Goal: Task Accomplishment & Management: Use online tool/utility

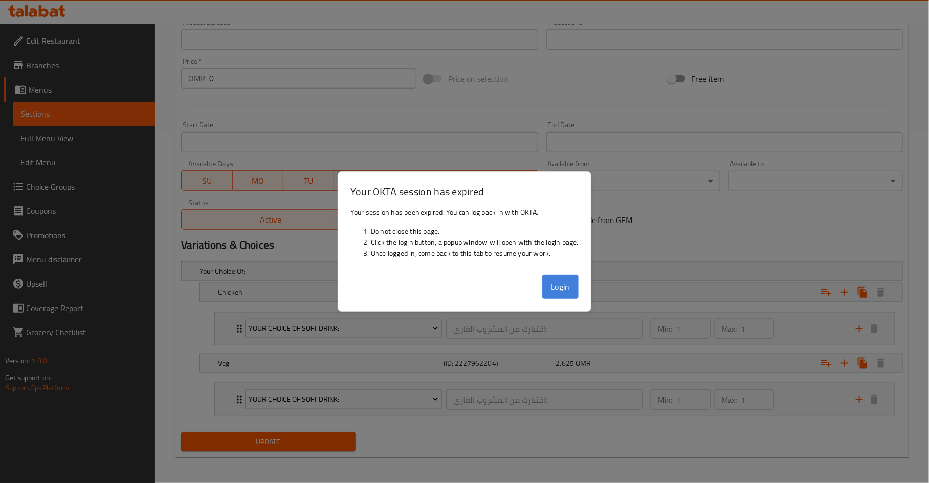
click at [567, 292] on button "Login" at bounding box center [560, 287] width 36 height 24
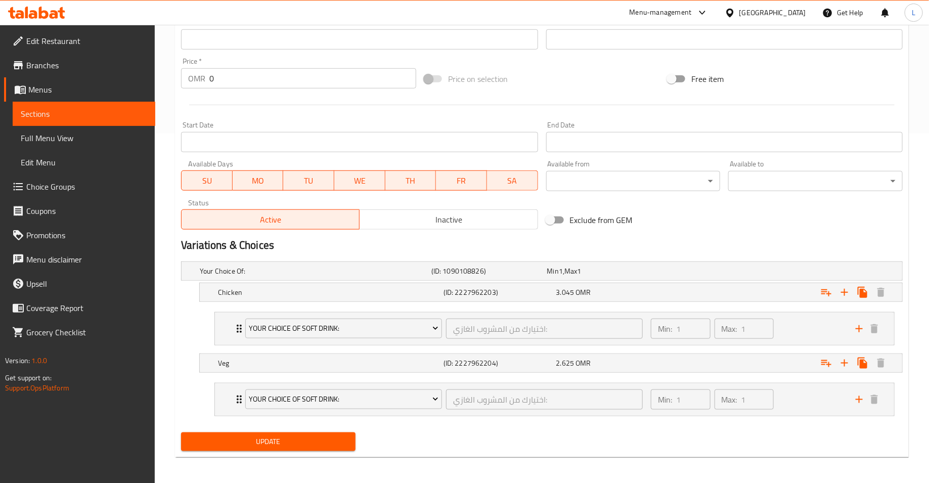
click at [58, 12] on icon at bounding box center [36, 13] width 57 height 12
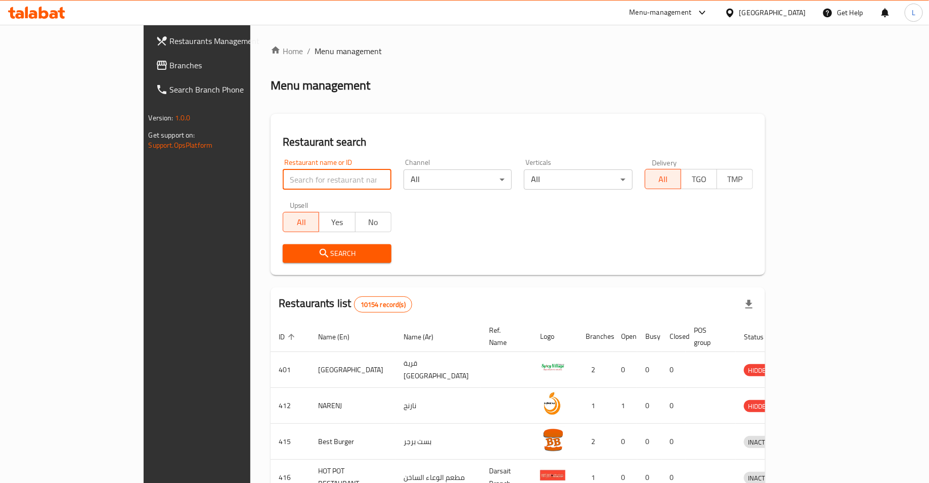
click at [304, 182] on input "search" at bounding box center [337, 179] width 109 height 20
type input "ms [PERSON_NAME]"
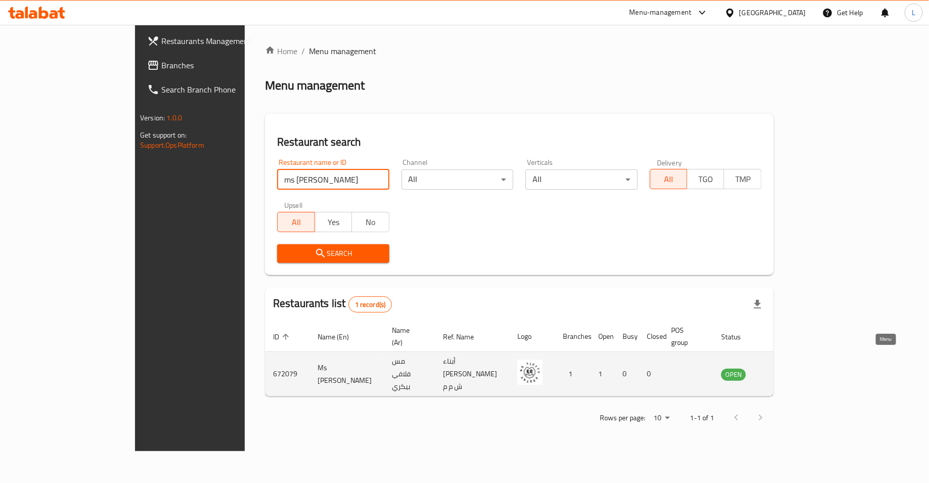
click at [786, 368] on icon "enhanced table" at bounding box center [780, 374] width 12 height 12
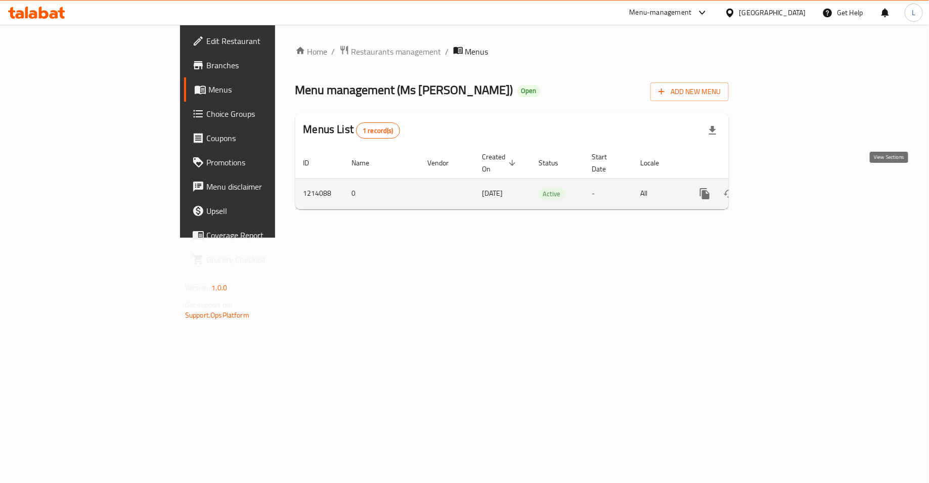
click at [782, 189] on icon "enhanced table" at bounding box center [777, 193] width 9 height 9
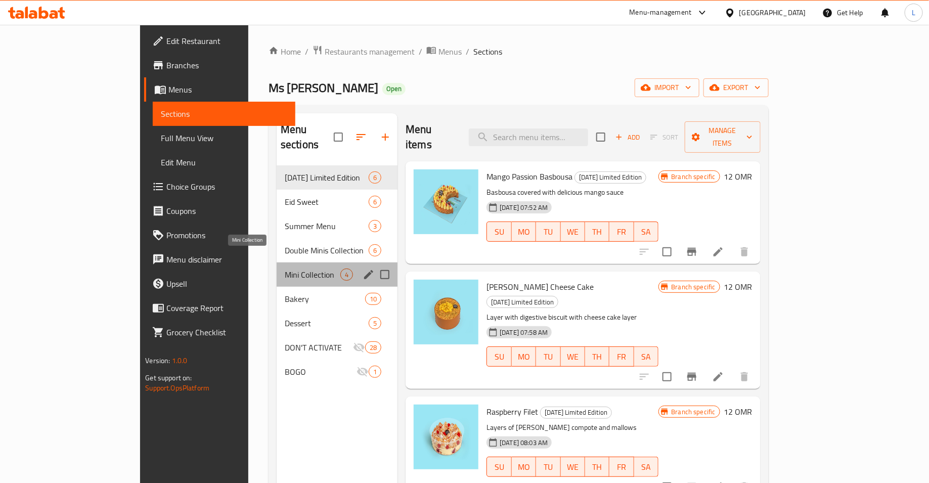
click at [285, 269] on span "Mini Collection" at bounding box center [313, 275] width 56 height 12
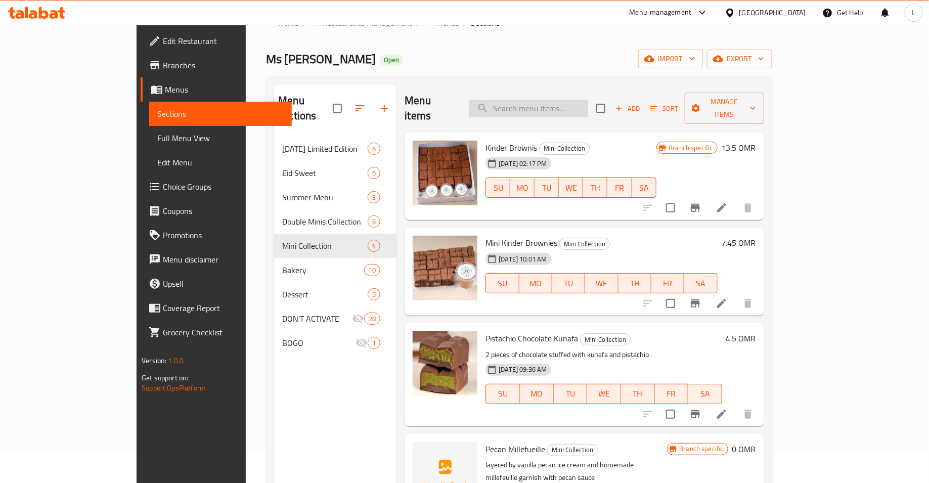
scroll to position [15, 0]
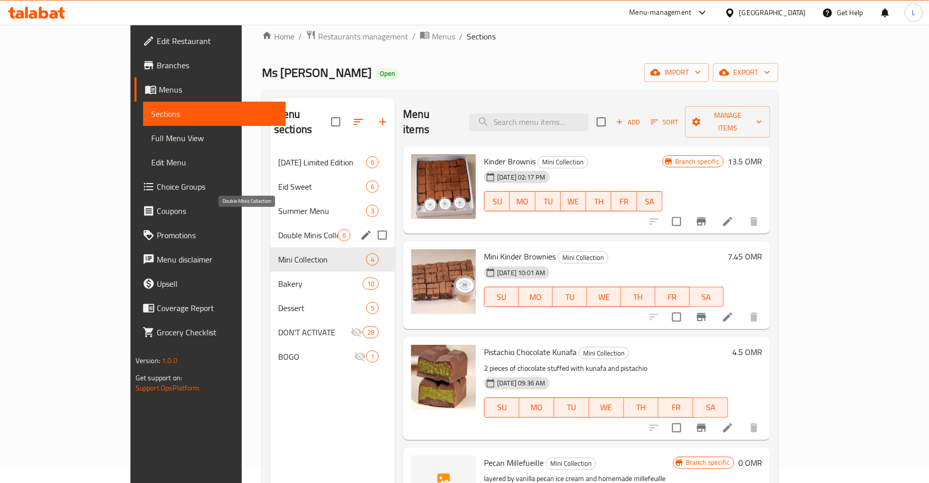
click at [278, 229] on span "Double Minis Collection" at bounding box center [308, 235] width 60 height 12
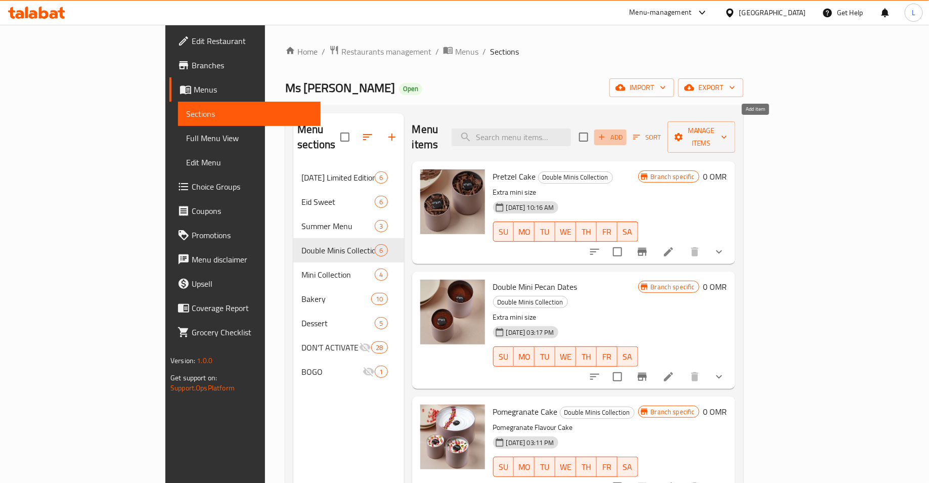
click at [624, 131] on span "Add" at bounding box center [610, 137] width 27 height 12
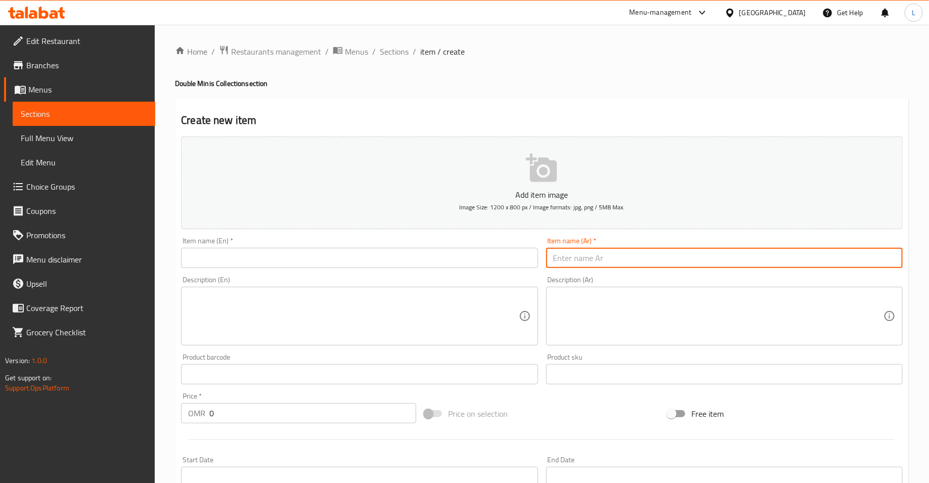
click at [669, 251] on input "text" at bounding box center [724, 258] width 357 height 20
paste input "دبل [PERSON_NAME] الهند"
type input "دبل [PERSON_NAME] الهند"
click at [405, 262] on input "text" at bounding box center [359, 258] width 357 height 20
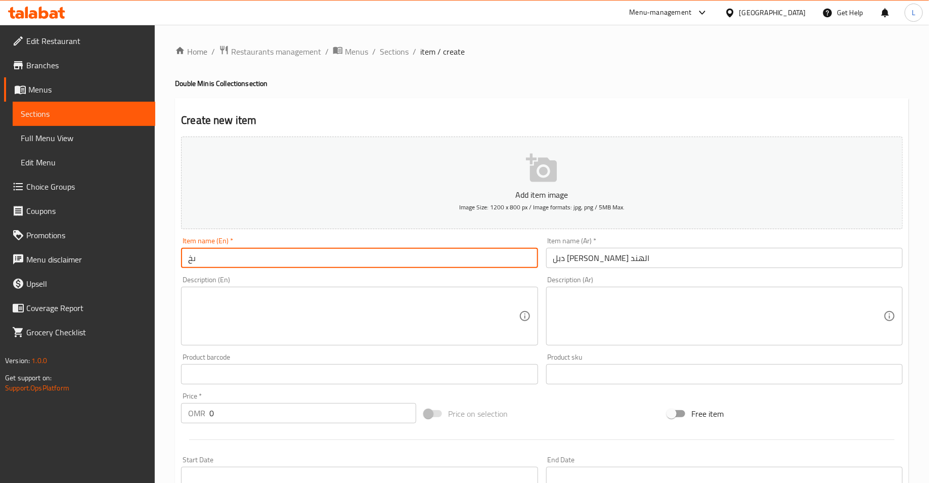
type input "ى"
click at [395, 251] on input "text" at bounding box center [359, 258] width 357 height 20
type input "Double Mini Coconut Mango"
click at [247, 413] on input "0" at bounding box center [312, 413] width 207 height 20
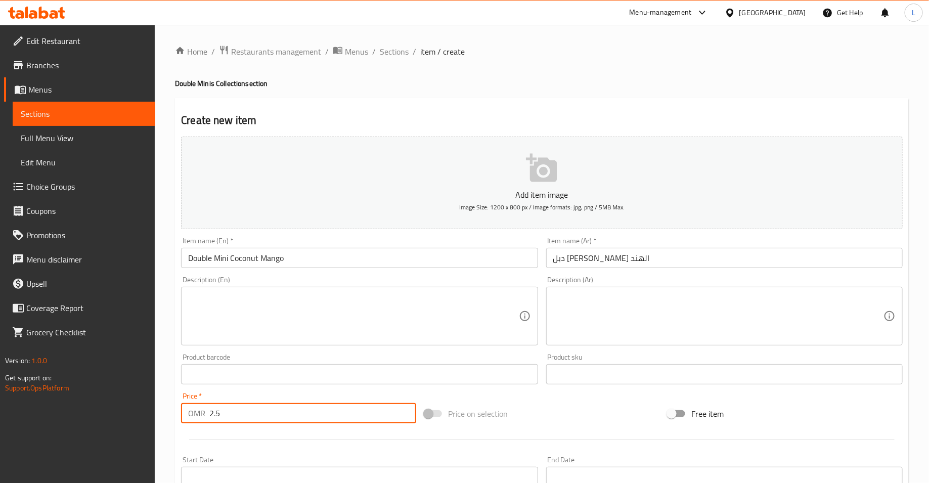
type input "2.5"
click at [212, 338] on textarea at bounding box center [353, 316] width 330 height 48
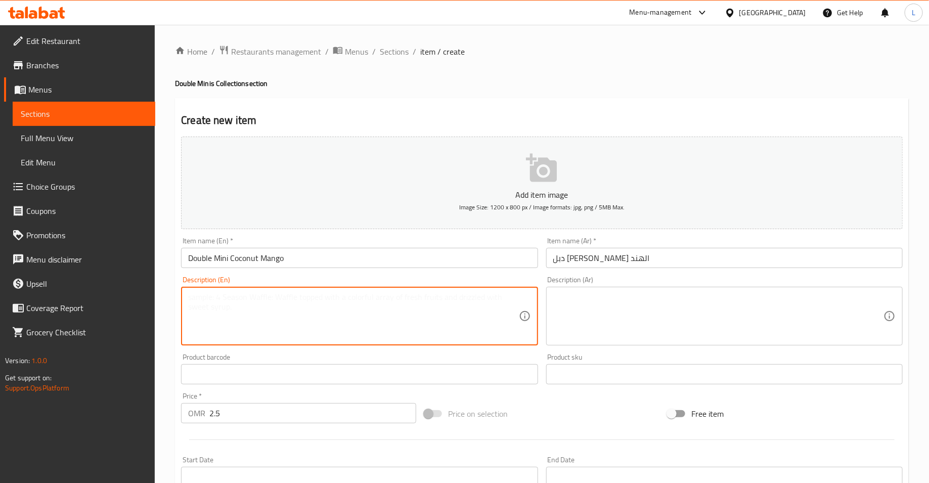
scroll to position [231, 0]
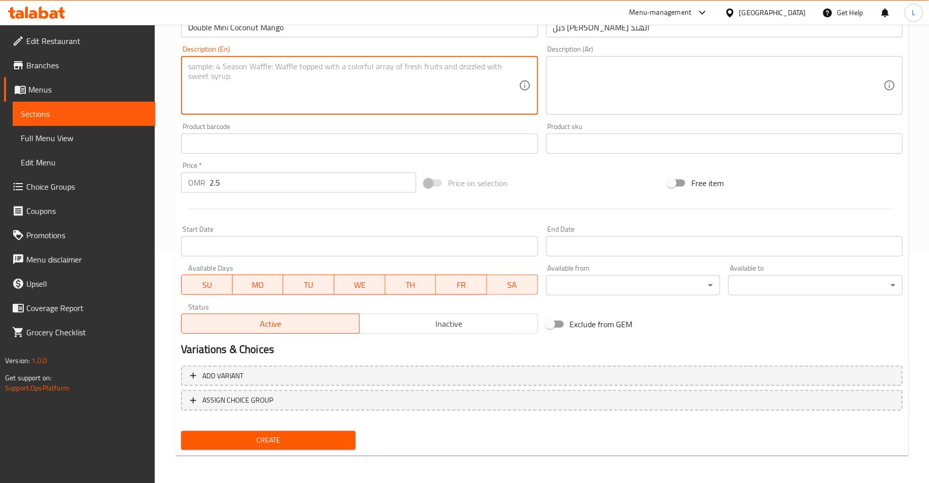
click at [263, 442] on span "Create" at bounding box center [268, 440] width 158 height 13
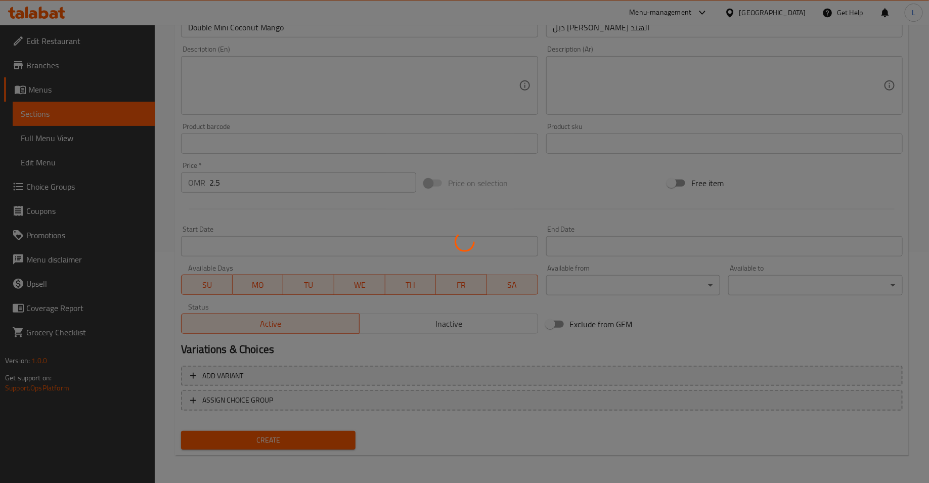
type input "0"
